Goal: Task Accomplishment & Management: Manage account settings

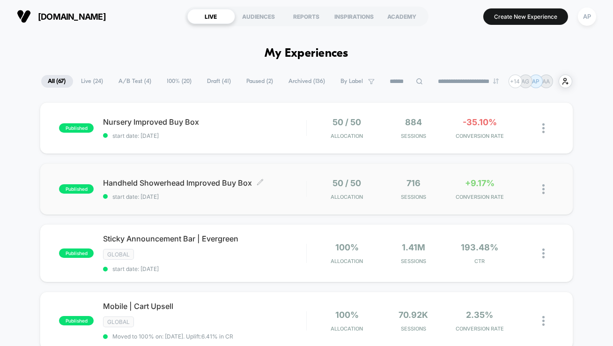
click at [280, 178] on span "Handheld Showerhead Improved Buy Box Click to edit experience details" at bounding box center [204, 182] width 203 height 9
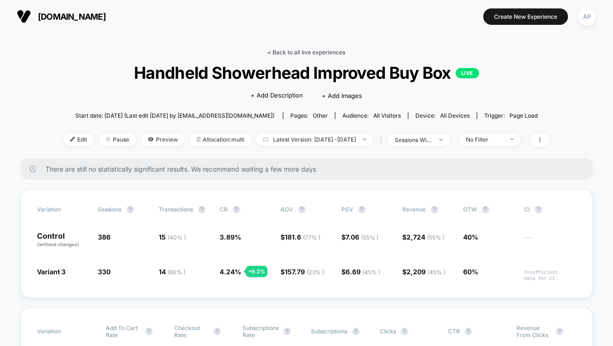
click at [323, 51] on link "< Back to all live experiences" at bounding box center [307, 52] width 78 height 7
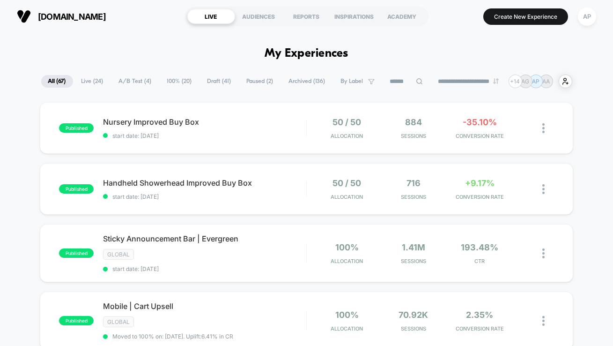
click at [135, 80] on span "A/B Test ( 4 )" at bounding box center [135, 81] width 47 height 13
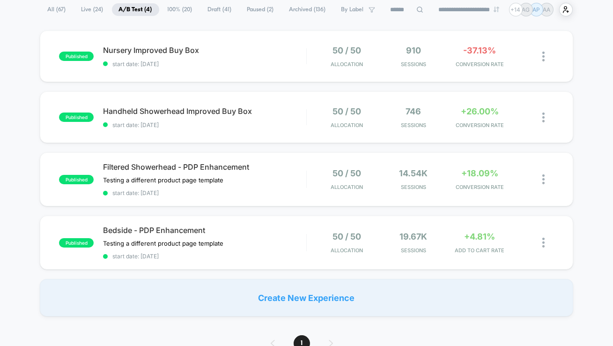
scroll to position [78, 0]
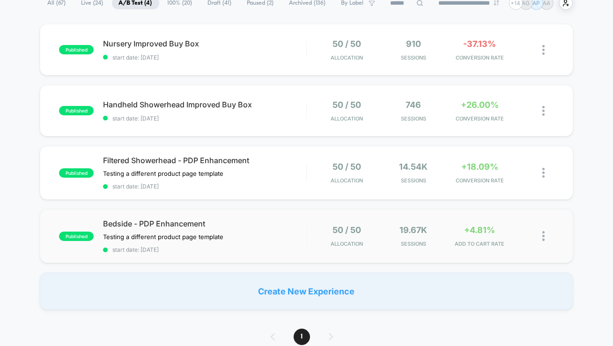
click at [232, 253] on div "published Bedside - PDP Enhancement Testing a different product page template C…" at bounding box center [306, 236] width 533 height 54
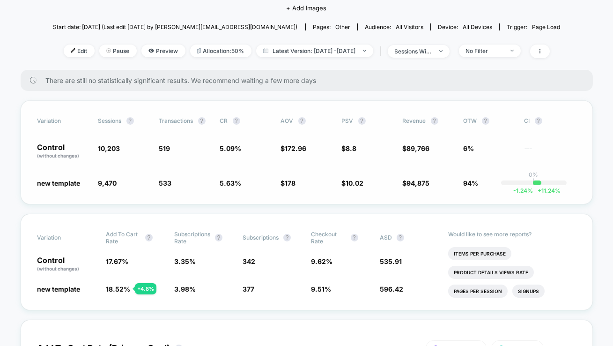
scroll to position [104, 0]
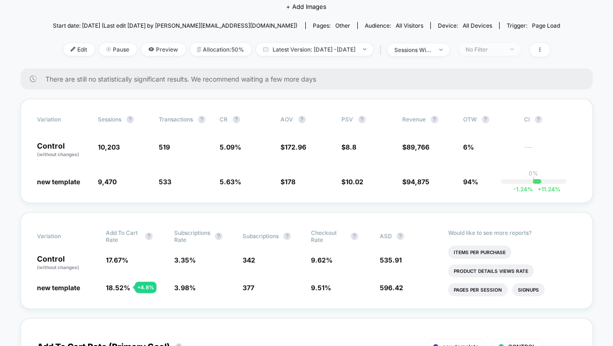
click at [499, 49] on div "No Filter" at bounding box center [484, 49] width 37 height 7
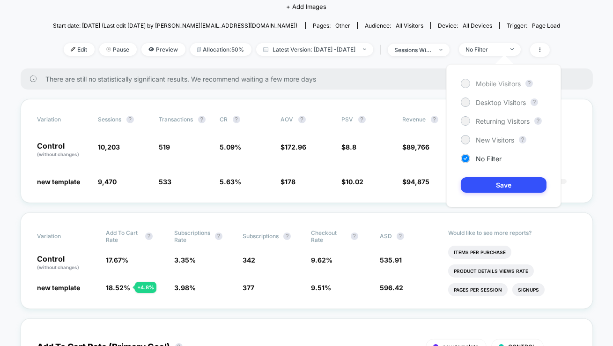
click at [492, 82] on span "Mobile Visitors" at bounding box center [498, 84] width 45 height 8
click at [486, 185] on button "Save" at bounding box center [504, 184] width 86 height 15
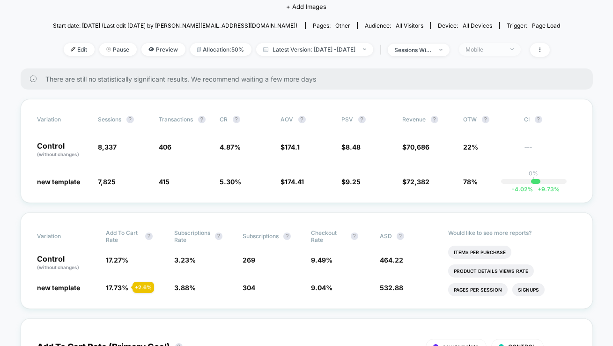
click at [503, 50] on div "Mobile" at bounding box center [484, 49] width 37 height 7
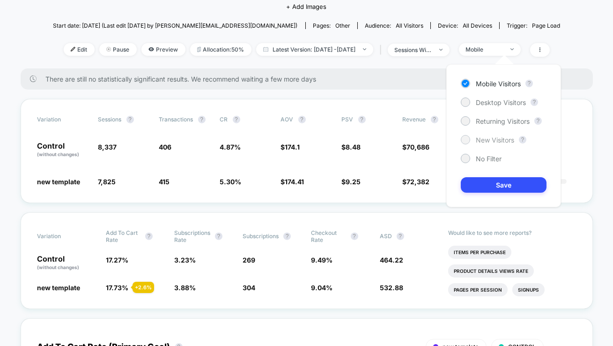
click at [484, 140] on span "New Visitors" at bounding box center [495, 140] width 38 height 8
click at [485, 185] on button "Save" at bounding box center [504, 184] width 86 height 15
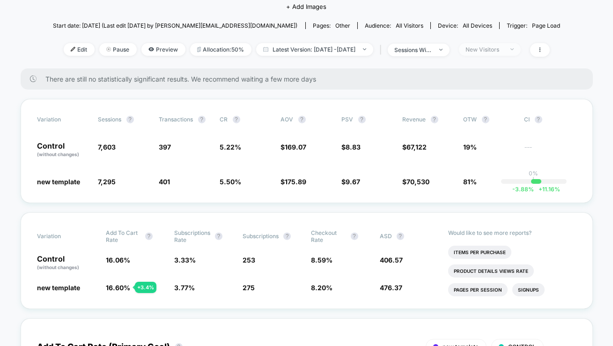
click at [500, 47] on div "New Visitors" at bounding box center [484, 49] width 37 height 7
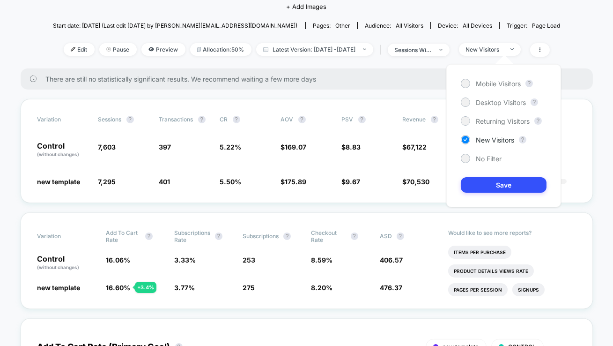
click at [487, 95] on div "Mobile Visitors ? Desktop Visitors ? Returning Visitors ? New Visitors ? No Fil…" at bounding box center [503, 135] width 115 height 143
click at [487, 100] on span "Desktop Visitors" at bounding box center [501, 102] width 50 height 8
click at [481, 185] on button "Save" at bounding box center [504, 184] width 86 height 15
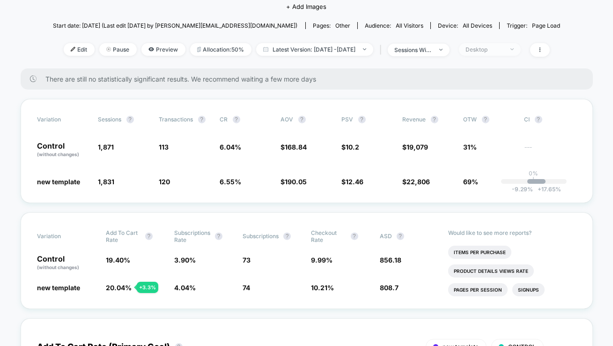
click at [503, 51] on div "Desktop" at bounding box center [484, 49] width 37 height 7
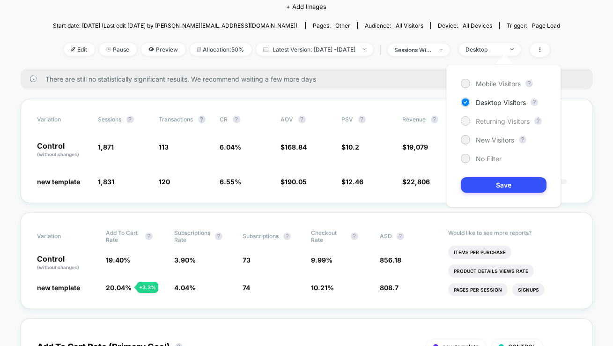
click at [487, 121] on span "Returning Visitors" at bounding box center [503, 121] width 54 height 8
click at [490, 184] on button "Save" at bounding box center [504, 184] width 86 height 15
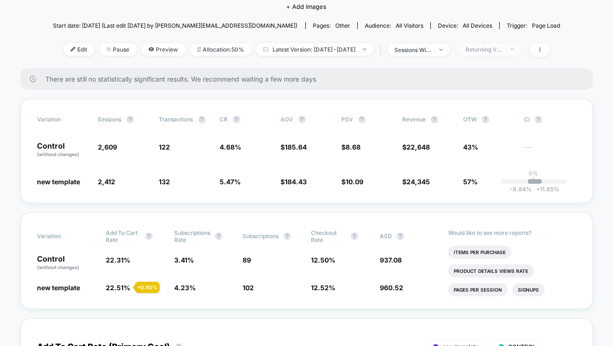
click at [497, 50] on div "Returning Visitors" at bounding box center [484, 49] width 37 height 7
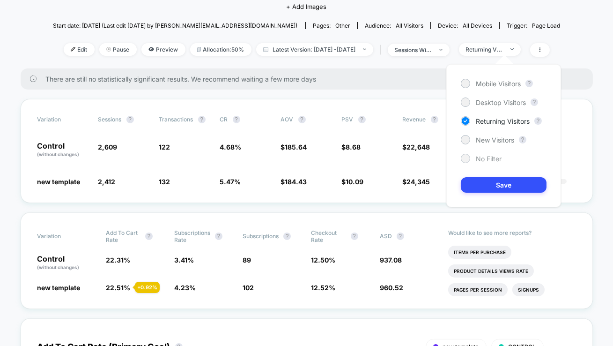
click at [493, 157] on span "No Filter" at bounding box center [489, 159] width 26 height 8
click at [493, 183] on button "Save" at bounding box center [504, 184] width 86 height 15
